Goal: Navigation & Orientation: Find specific page/section

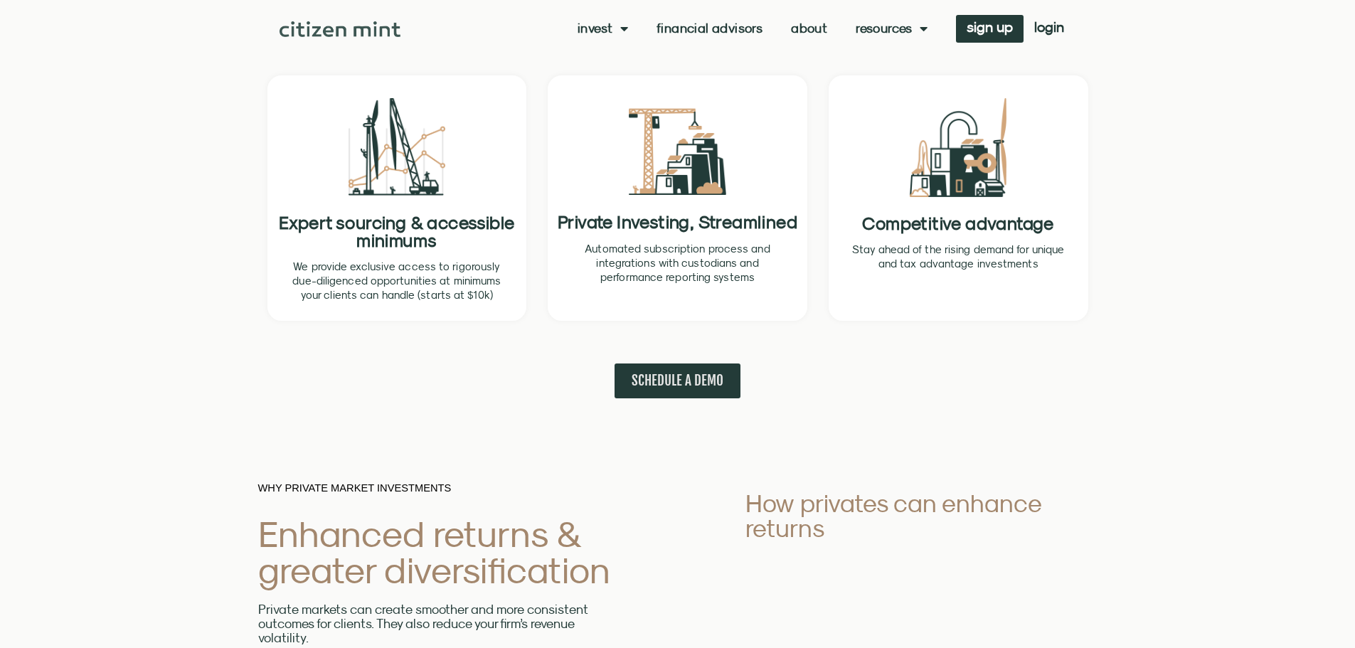
scroll to position [569, 0]
click at [918, 33] on span "Menu" at bounding box center [920, 28] width 15 height 27
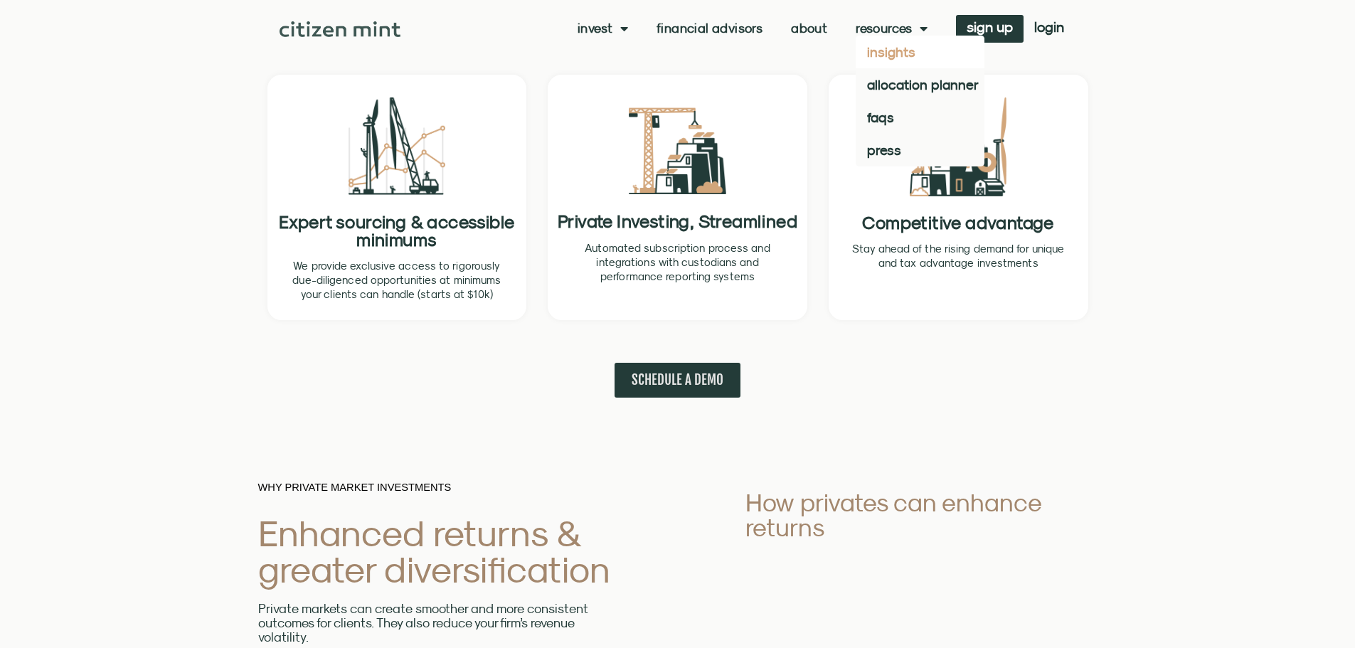
click at [903, 47] on link "insights" at bounding box center [920, 52] width 129 height 33
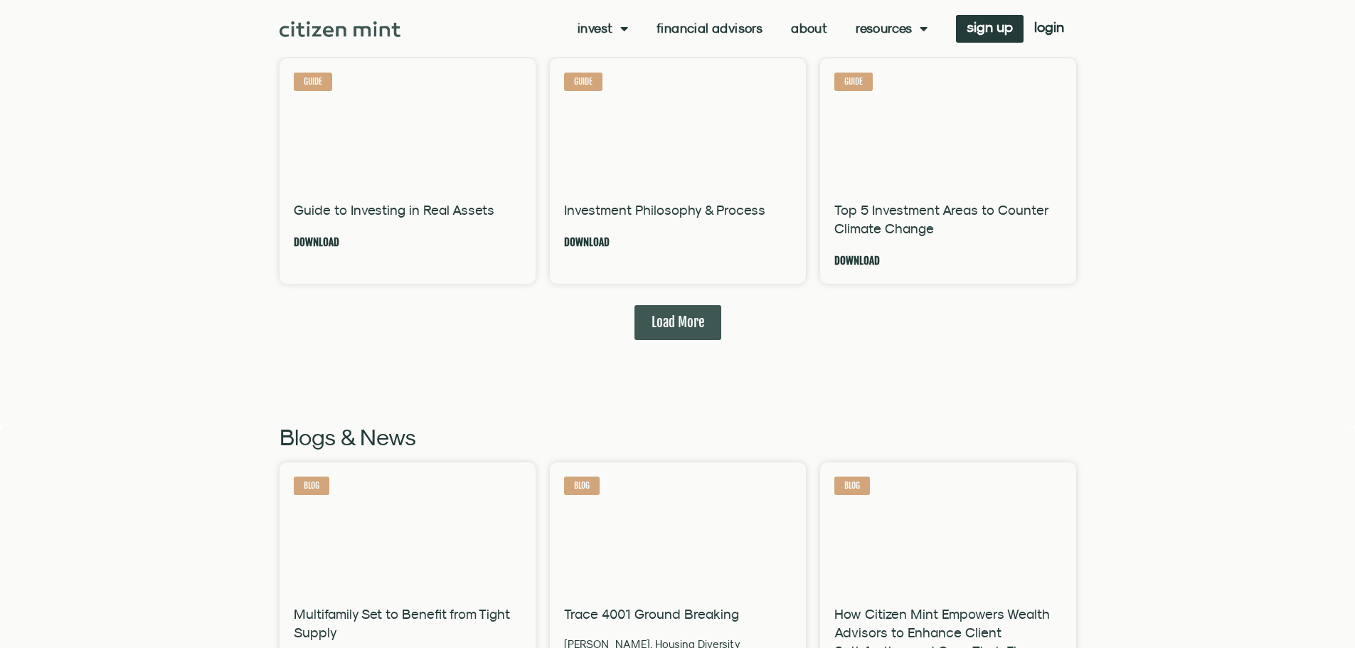
scroll to position [1209, 0]
